Goal: Transaction & Acquisition: Download file/media

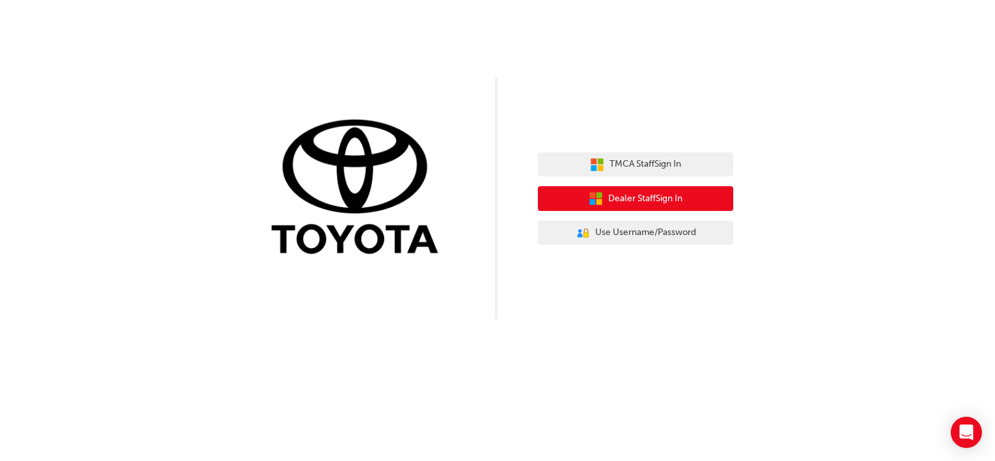
click at [633, 193] on span "Dealer Staff Sign In" at bounding box center [645, 198] width 74 height 15
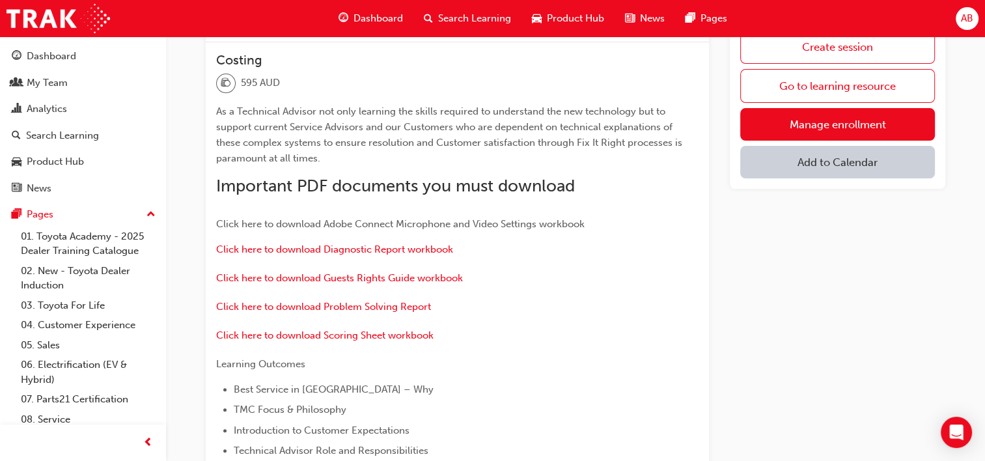
scroll to position [391, 0]
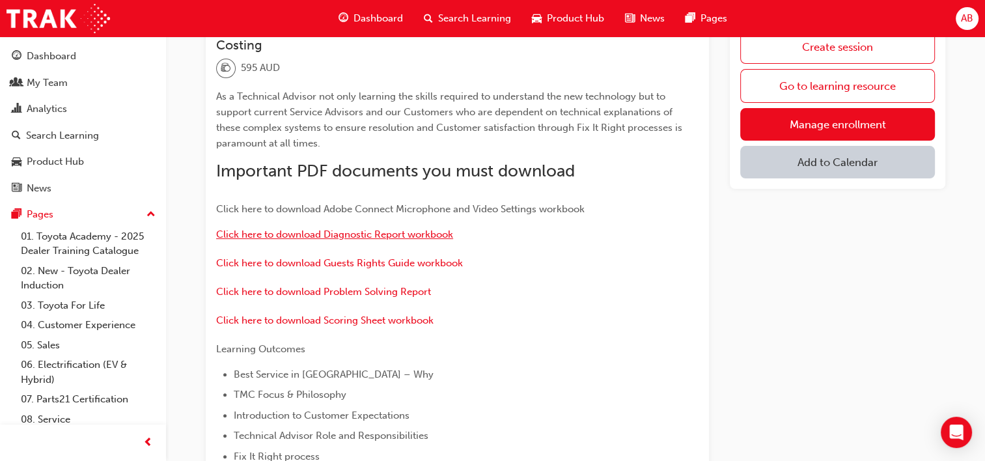
click at [367, 240] on span "Click here to download Diagnostic Report workbook" at bounding box center [334, 234] width 237 height 12
